Goal: Transaction & Acquisition: Obtain resource

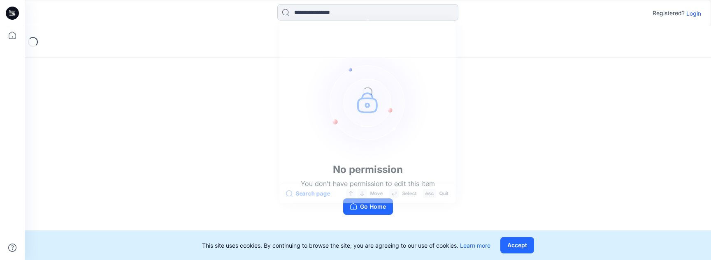
click at [334, 9] on input at bounding box center [367, 12] width 181 height 16
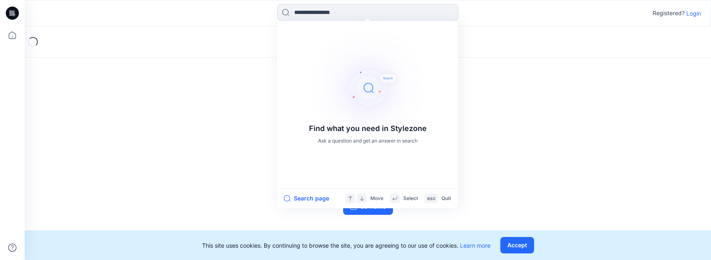
click at [689, 12] on p "Login" at bounding box center [693, 13] width 15 height 9
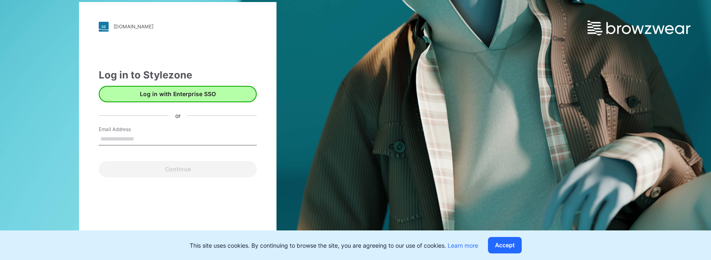
click at [186, 93] on button "Log in with Enterprise SSO" at bounding box center [178, 94] width 158 height 16
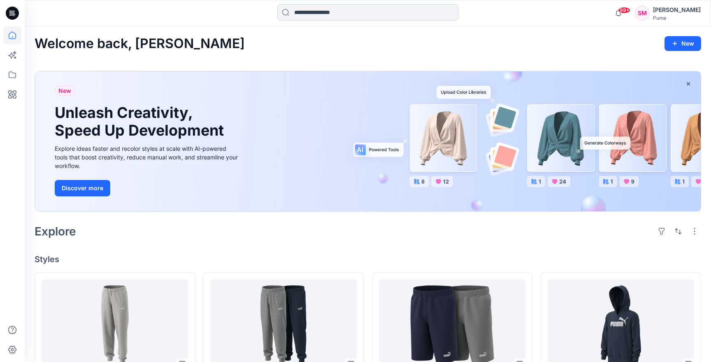
click at [393, 12] on input at bounding box center [367, 12] width 181 height 16
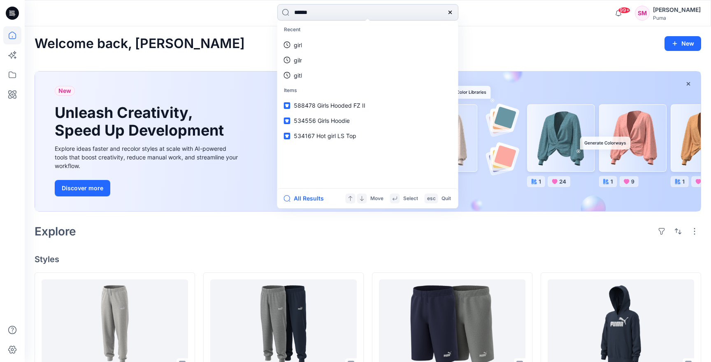
type input "*******"
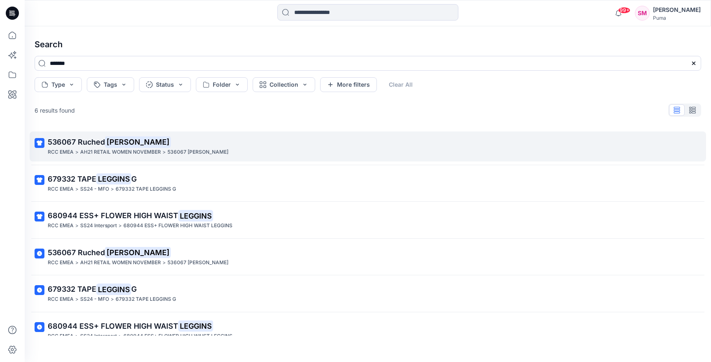
click at [93, 138] on span "536067 Ruched" at bounding box center [76, 142] width 57 height 9
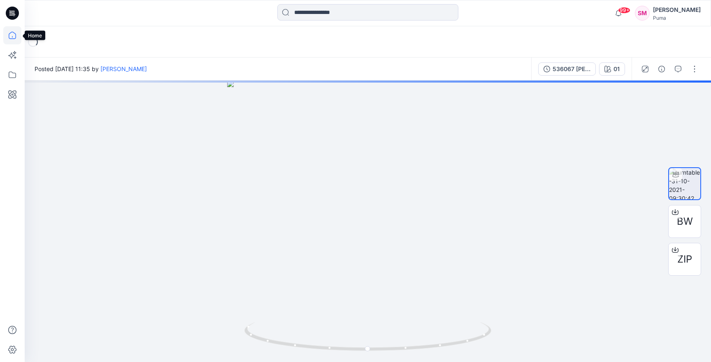
click at [13, 35] on icon at bounding box center [12, 35] width 18 height 18
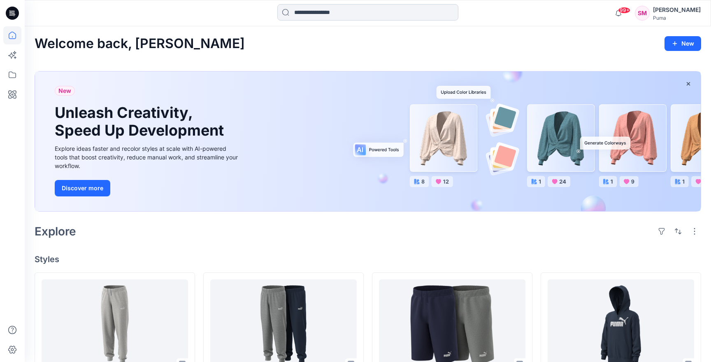
click at [317, 19] on input at bounding box center [367, 12] width 181 height 16
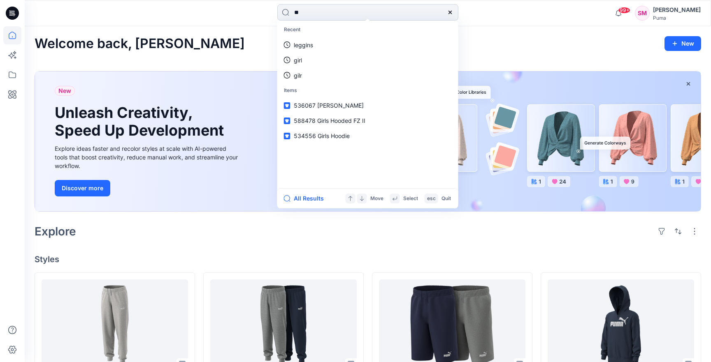
type input "*"
type input "******"
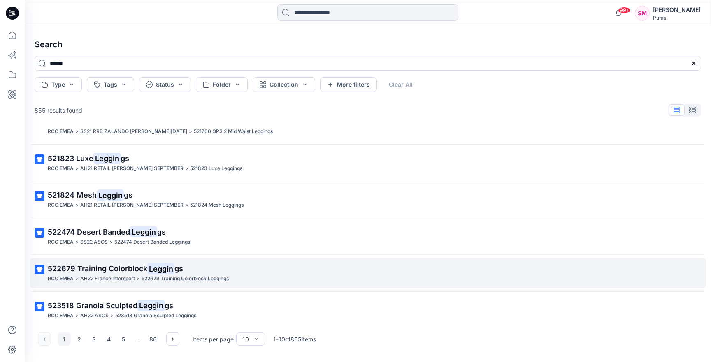
scroll to position [167, 0]
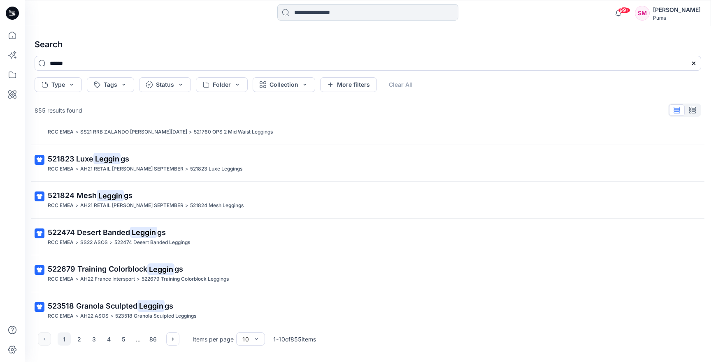
click at [342, 12] on input at bounding box center [367, 12] width 181 height 16
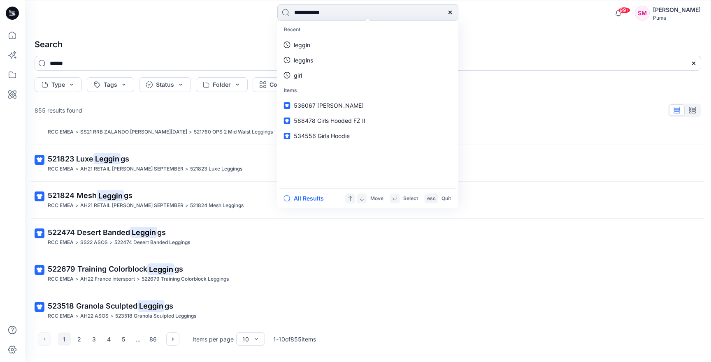
type input "**********"
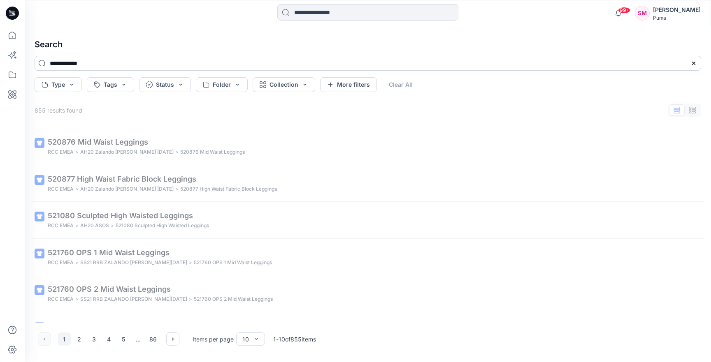
scroll to position [0, 0]
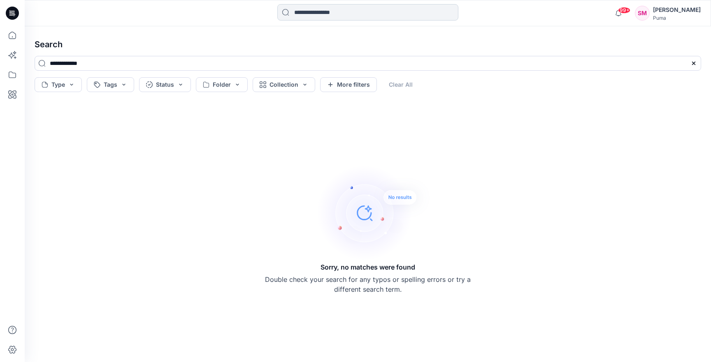
click at [320, 15] on input at bounding box center [367, 12] width 181 height 16
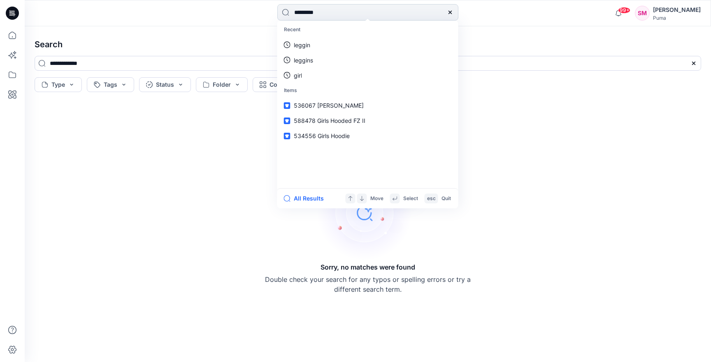
type input "**********"
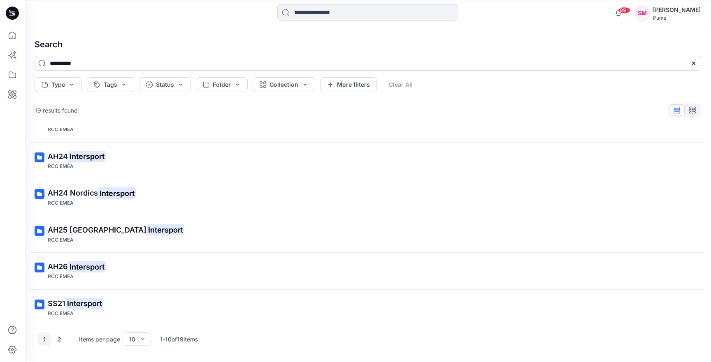
scroll to position [167, 0]
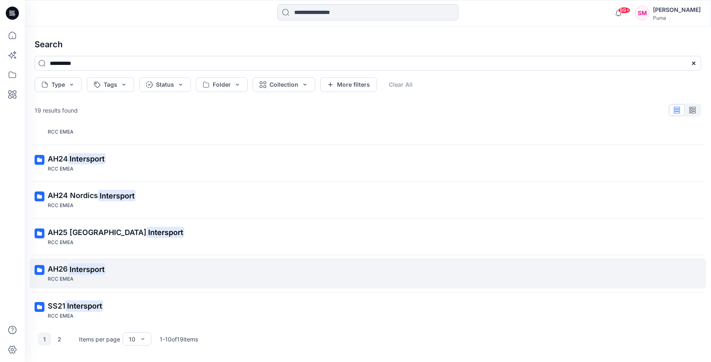
click at [84, 260] on mark "Intersport" at bounding box center [87, 270] width 38 height 12
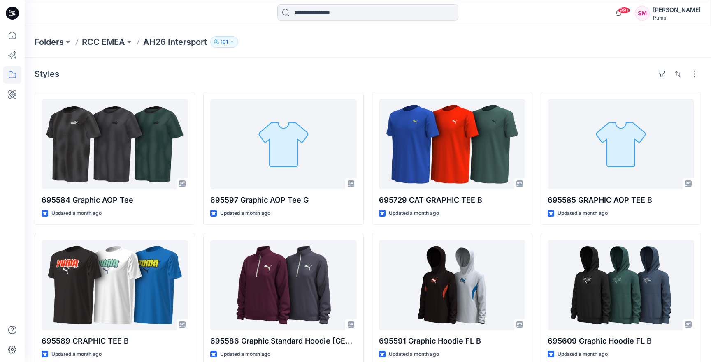
click at [306, 22] on div at bounding box center [367, 13] width 181 height 18
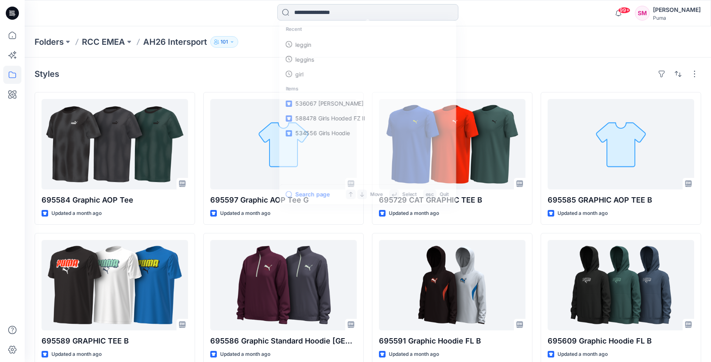
click at [309, 18] on input at bounding box center [367, 12] width 181 height 16
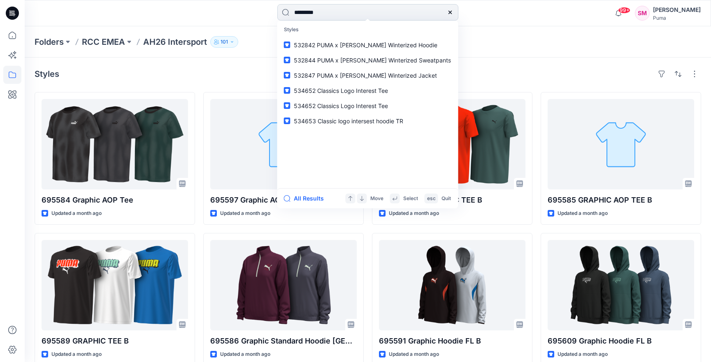
type input "**********"
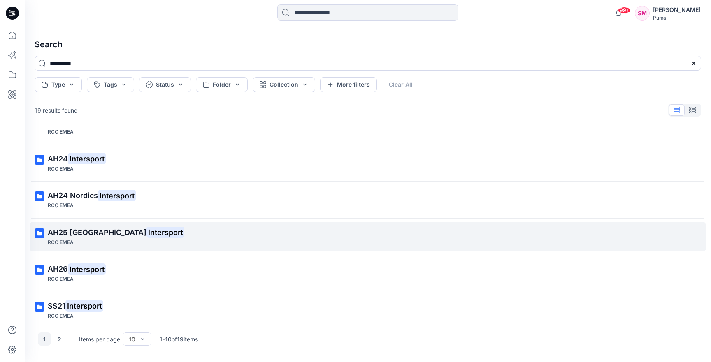
click at [73, 228] on span "AH25 [GEOGRAPHIC_DATA]" at bounding box center [97, 232] width 99 height 9
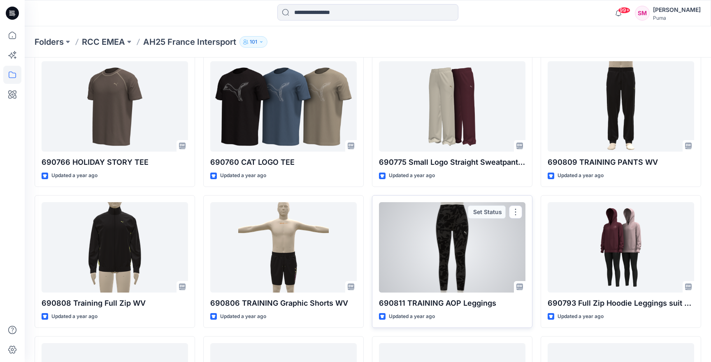
scroll to position [1024, 0]
click at [477, 251] on div at bounding box center [452, 248] width 146 height 91
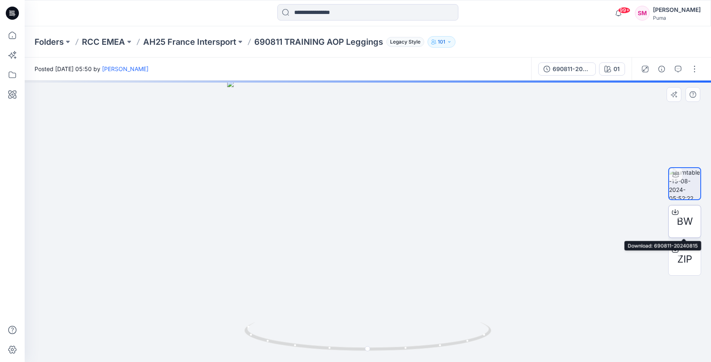
click at [681, 227] on span "BW" at bounding box center [685, 221] width 16 height 15
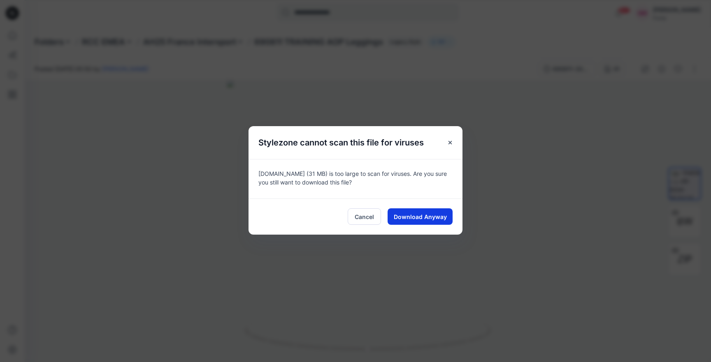
click at [432, 221] on span "Download Anyway" at bounding box center [420, 217] width 53 height 9
